Goal: Check status: Check status

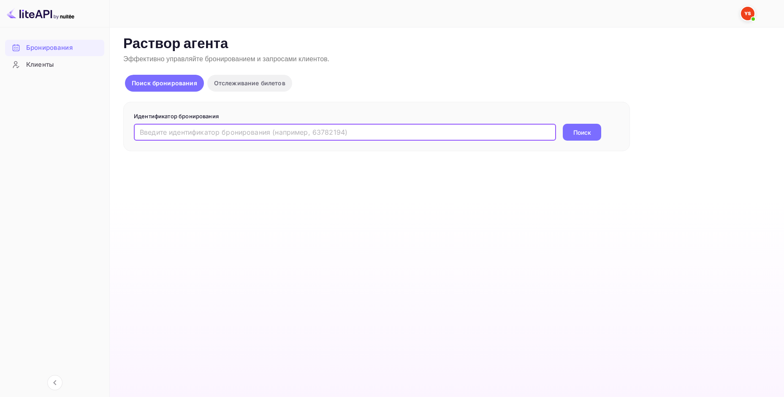
paste input "9812107"
type input "9812107"
click at [578, 138] on button "Поиск" at bounding box center [582, 132] width 38 height 17
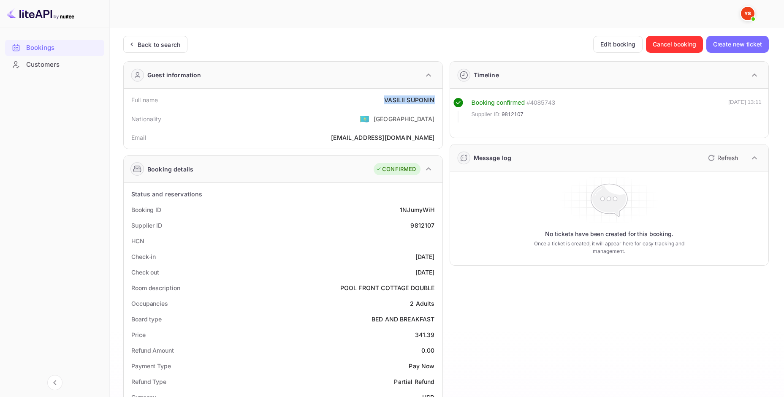
drag, startPoint x: 385, startPoint y: 99, endPoint x: 428, endPoint y: 100, distance: 43.5
click at [434, 104] on div "Full name [PERSON_NAME]" at bounding box center [283, 100] width 312 height 16
copy div "[PERSON_NAME]"
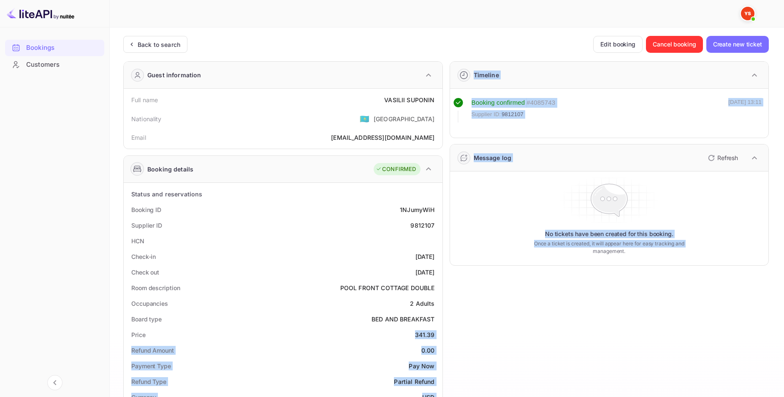
drag, startPoint x: 414, startPoint y: 332, endPoint x: 441, endPoint y: 337, distance: 28.0
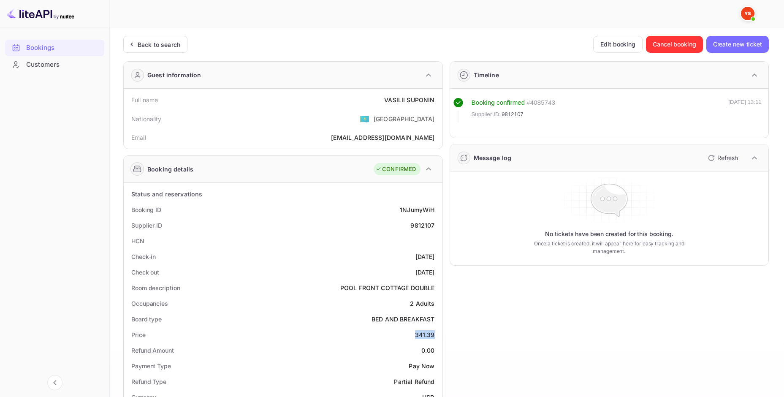
copy div "341.39"
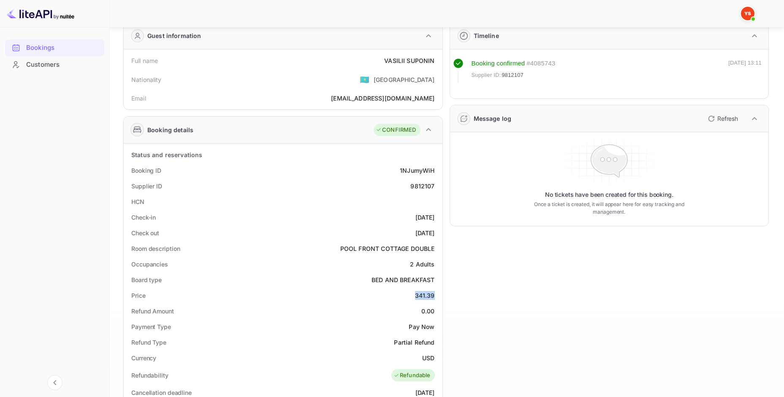
scroll to position [42, 0]
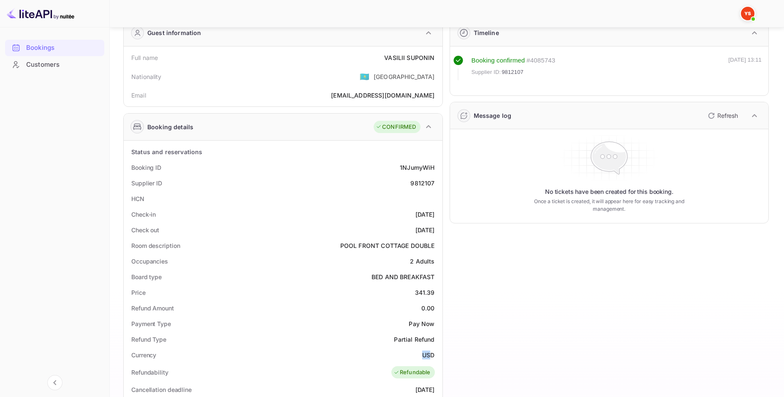
drag, startPoint x: 421, startPoint y: 356, endPoint x: 433, endPoint y: 357, distance: 11.9
click at [433, 357] on div "Currency USD" at bounding box center [283, 355] width 312 height 16
click at [433, 357] on ya-tr-span "USD" at bounding box center [428, 354] width 12 height 7
drag, startPoint x: 434, startPoint y: 357, endPoint x: 424, endPoint y: 354, distance: 10.4
click at [424, 354] on ya-tr-span "USD" at bounding box center [428, 354] width 12 height 7
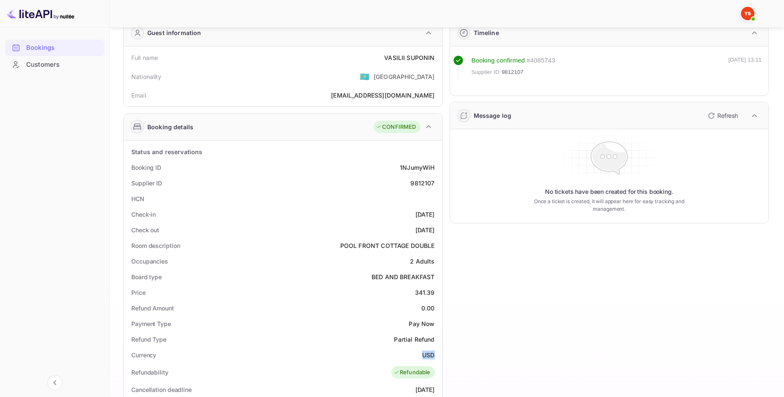
copy ya-tr-span "USD"
